Goal: Navigation & Orientation: Find specific page/section

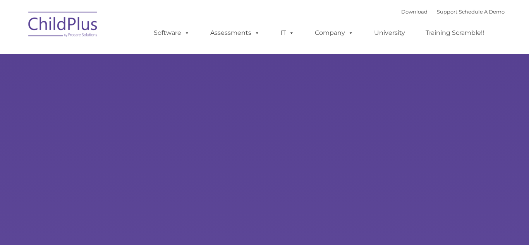
type input ""
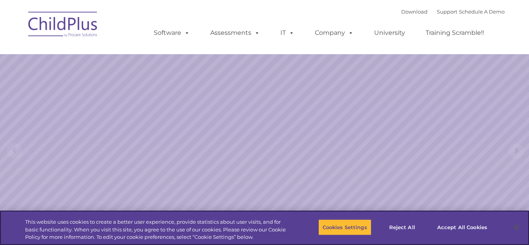
select select "MEDIUM"
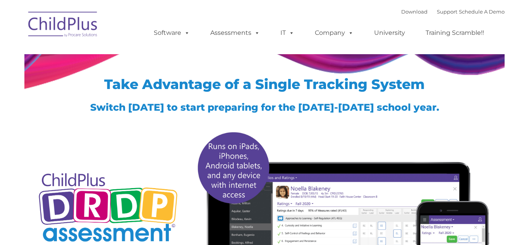
type input ""
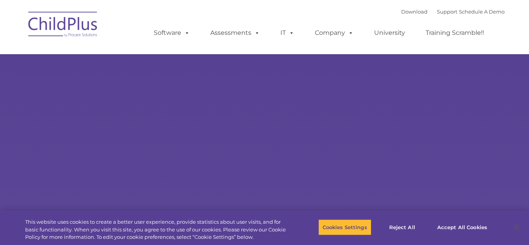
type input ""
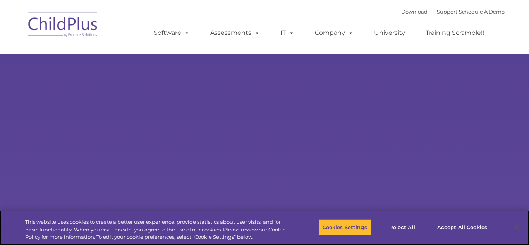
select select "MEDIUM"
